Goal: Information Seeking & Learning: Learn about a topic

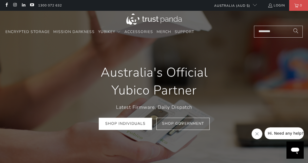
click at [277, 36] on input "Search..." at bounding box center [278, 32] width 49 height 12
type input "*******"
click at [289, 26] on button "Search" at bounding box center [296, 32] width 14 height 12
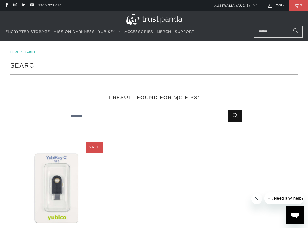
click at [46, 166] on img at bounding box center [56, 188] width 92 height 92
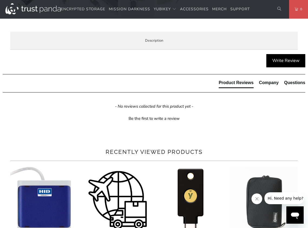
scroll to position [243, 0]
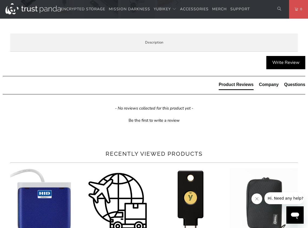
click at [0, 0] on span "Specifications" at bounding box center [0, 0] width 0 height 0
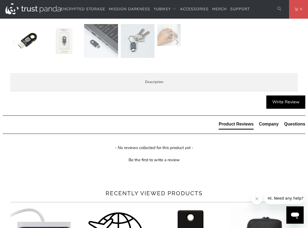
scroll to position [193, 0]
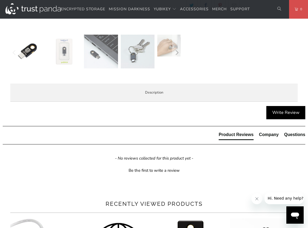
click at [0, 0] on div "Overview Specifications Enterprise and Government Local Service & Support Overv…" at bounding box center [0, 0] width 0 height 0
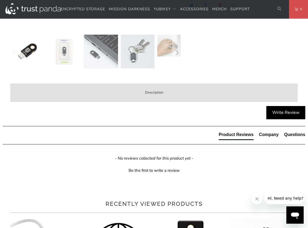
scroll to position [0, 0]
